Goal: Find specific page/section: Find specific page/section

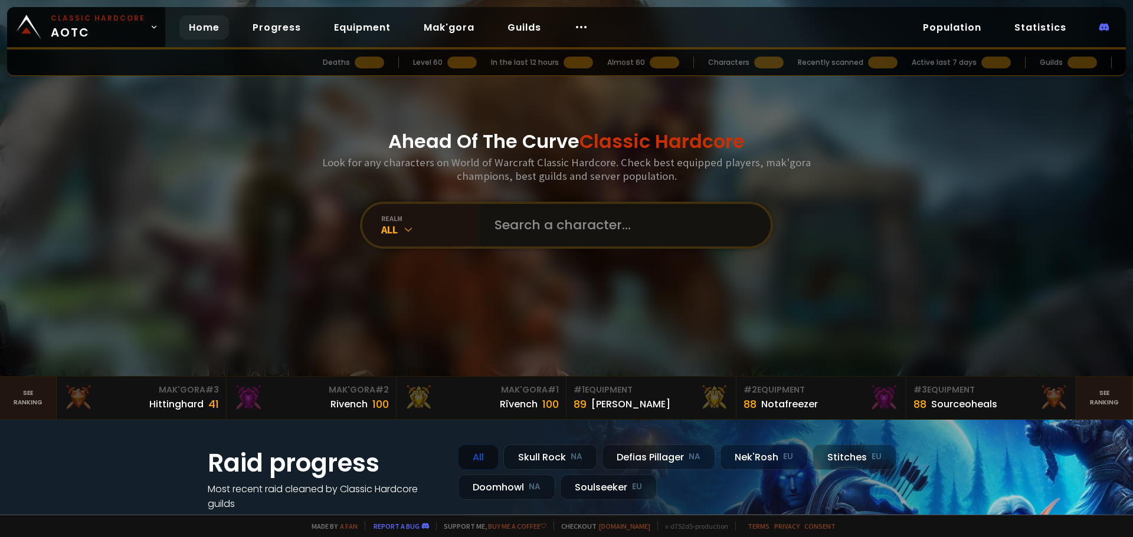
click at [517, 219] on input "text" at bounding box center [621, 225] width 269 height 42
type input "demox"
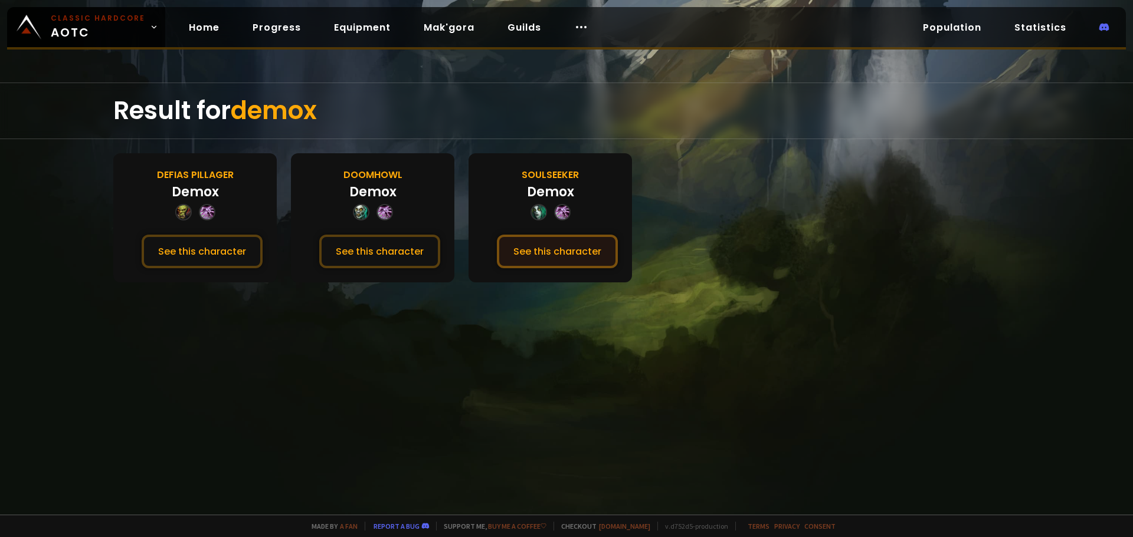
click at [542, 255] on button "See this character" at bounding box center [557, 252] width 121 height 34
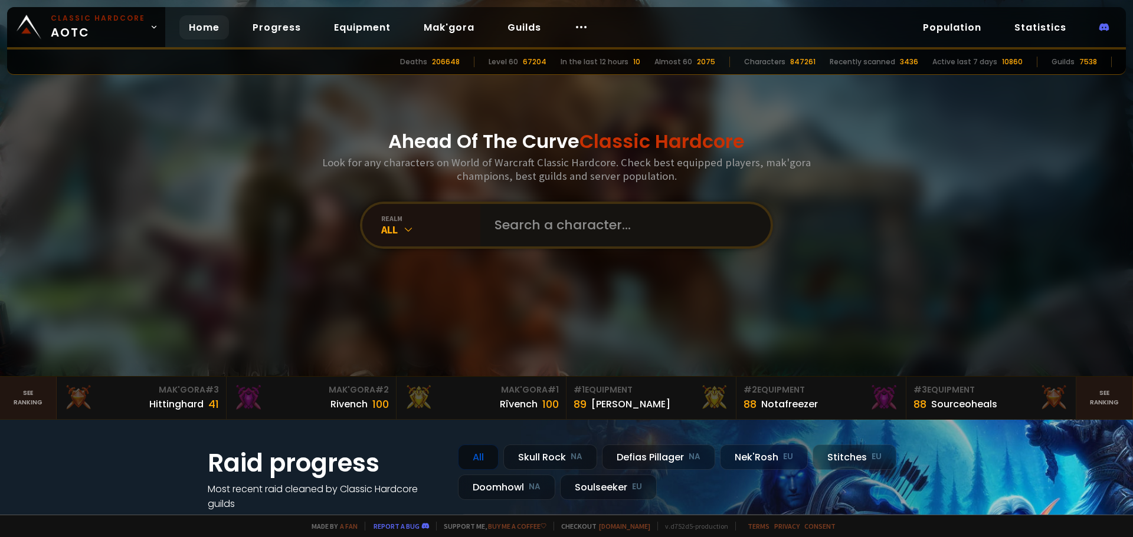
click at [525, 218] on input "text" at bounding box center [621, 225] width 269 height 42
click at [398, 230] on div "All" at bounding box center [430, 230] width 99 height 14
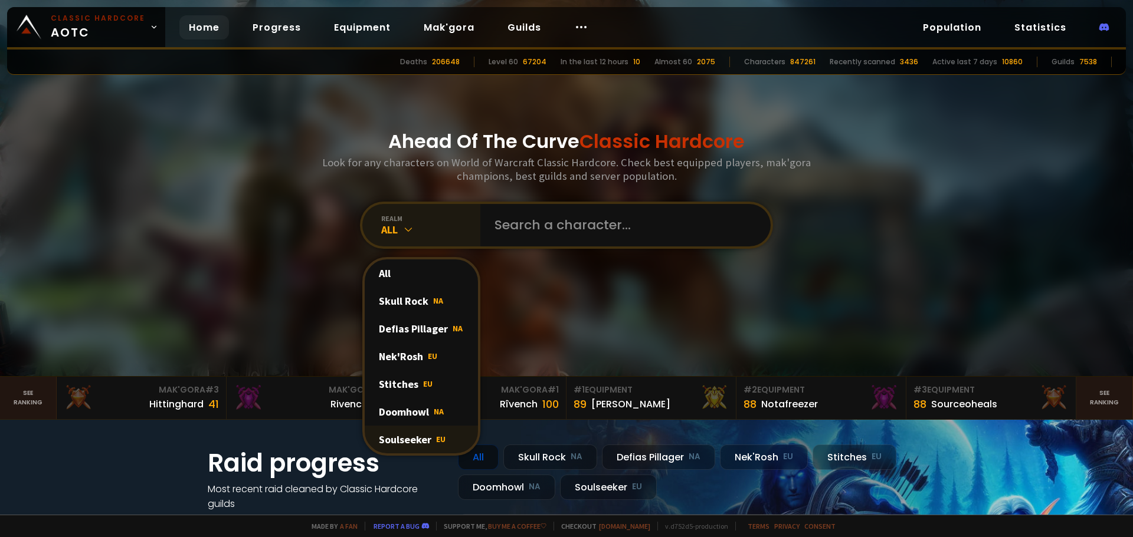
click at [395, 436] on div "Soulseeker EU" at bounding box center [421, 440] width 113 height 28
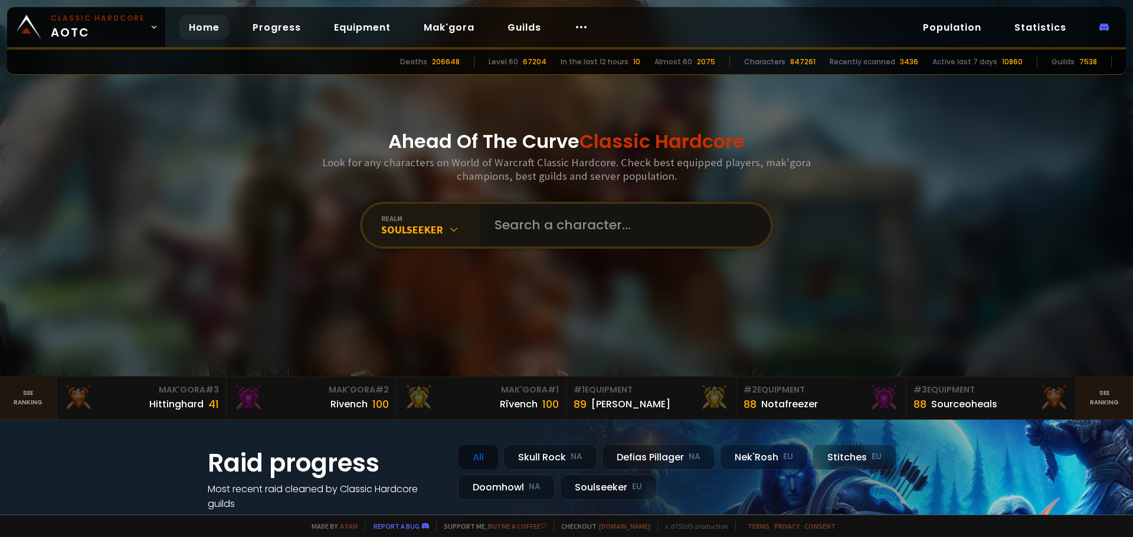
click at [525, 226] on input "text" at bounding box center [621, 225] width 269 height 42
type input "stoopud"
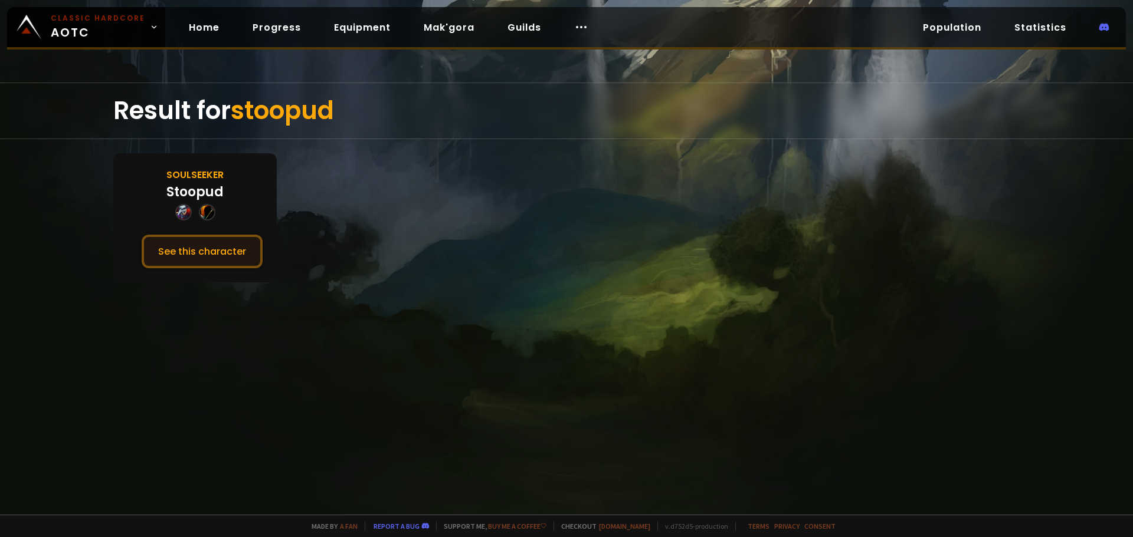
click at [189, 258] on button "See this character" at bounding box center [202, 252] width 121 height 34
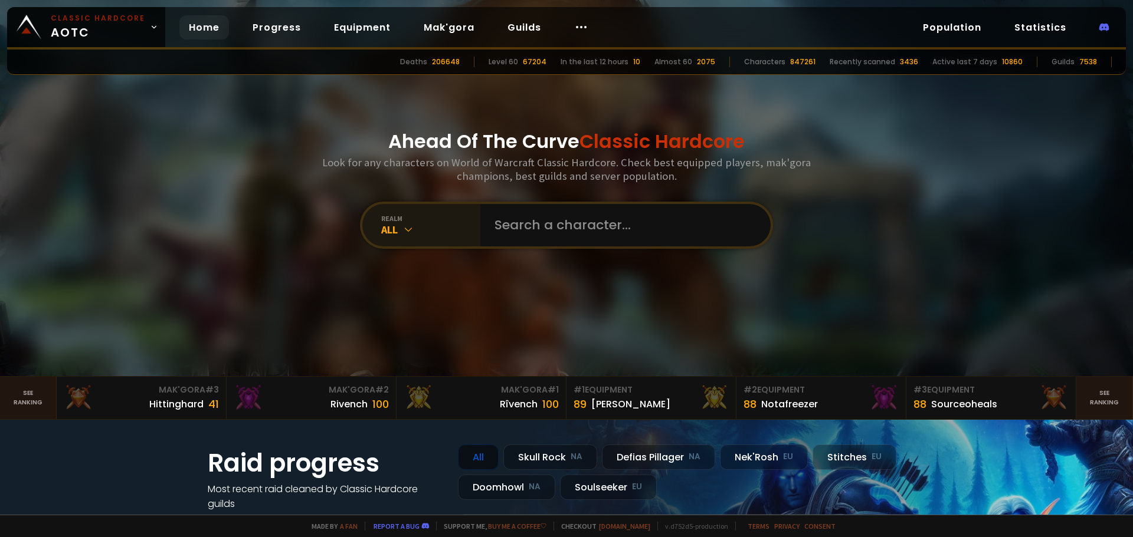
click at [475, 217] on div "realm" at bounding box center [430, 218] width 99 height 9
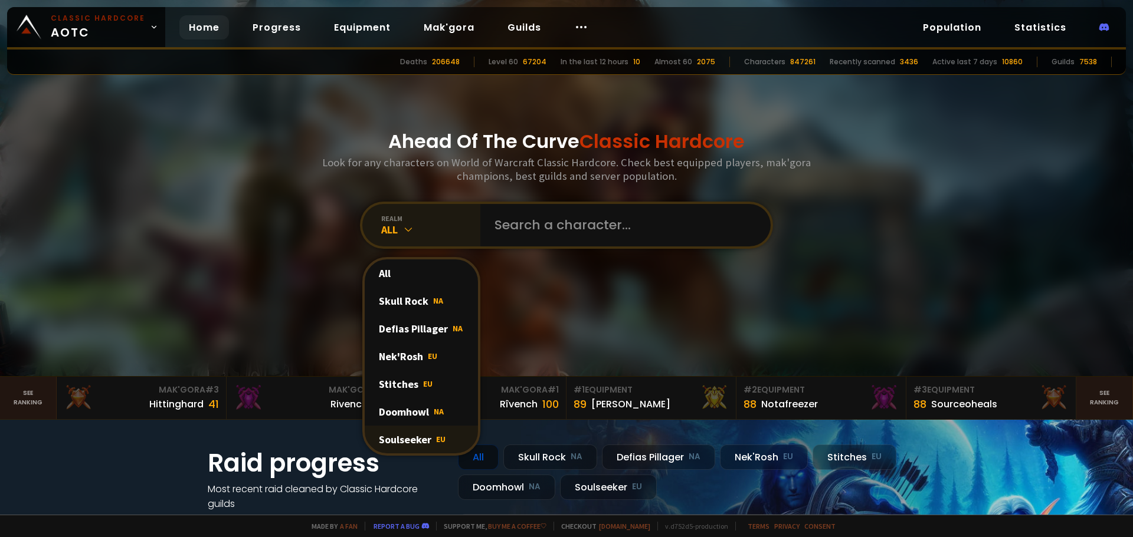
click at [398, 440] on div "Soulseeker EU" at bounding box center [421, 440] width 113 height 28
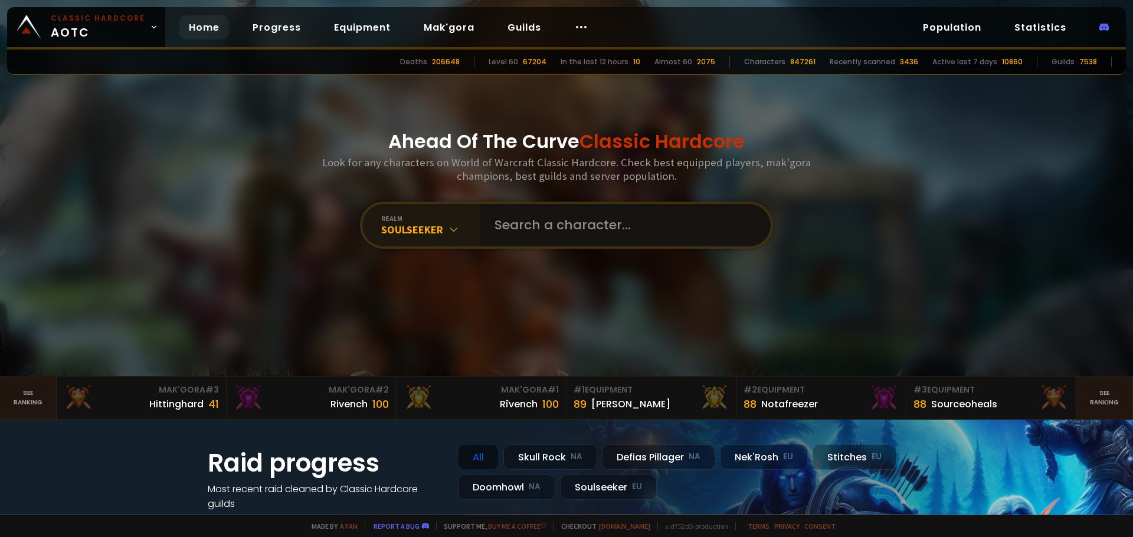
click at [512, 225] on input "text" at bounding box center [621, 225] width 269 height 42
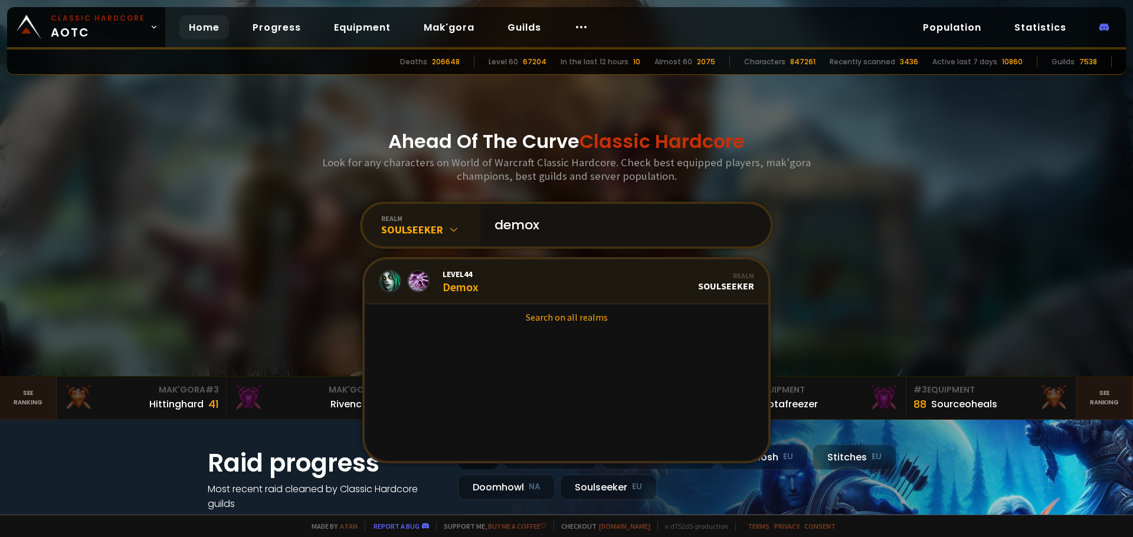
type input "demox"
click at [444, 284] on div "Level 44 Demox" at bounding box center [460, 281] width 36 height 25
